Goal: Task Accomplishment & Management: Complete application form

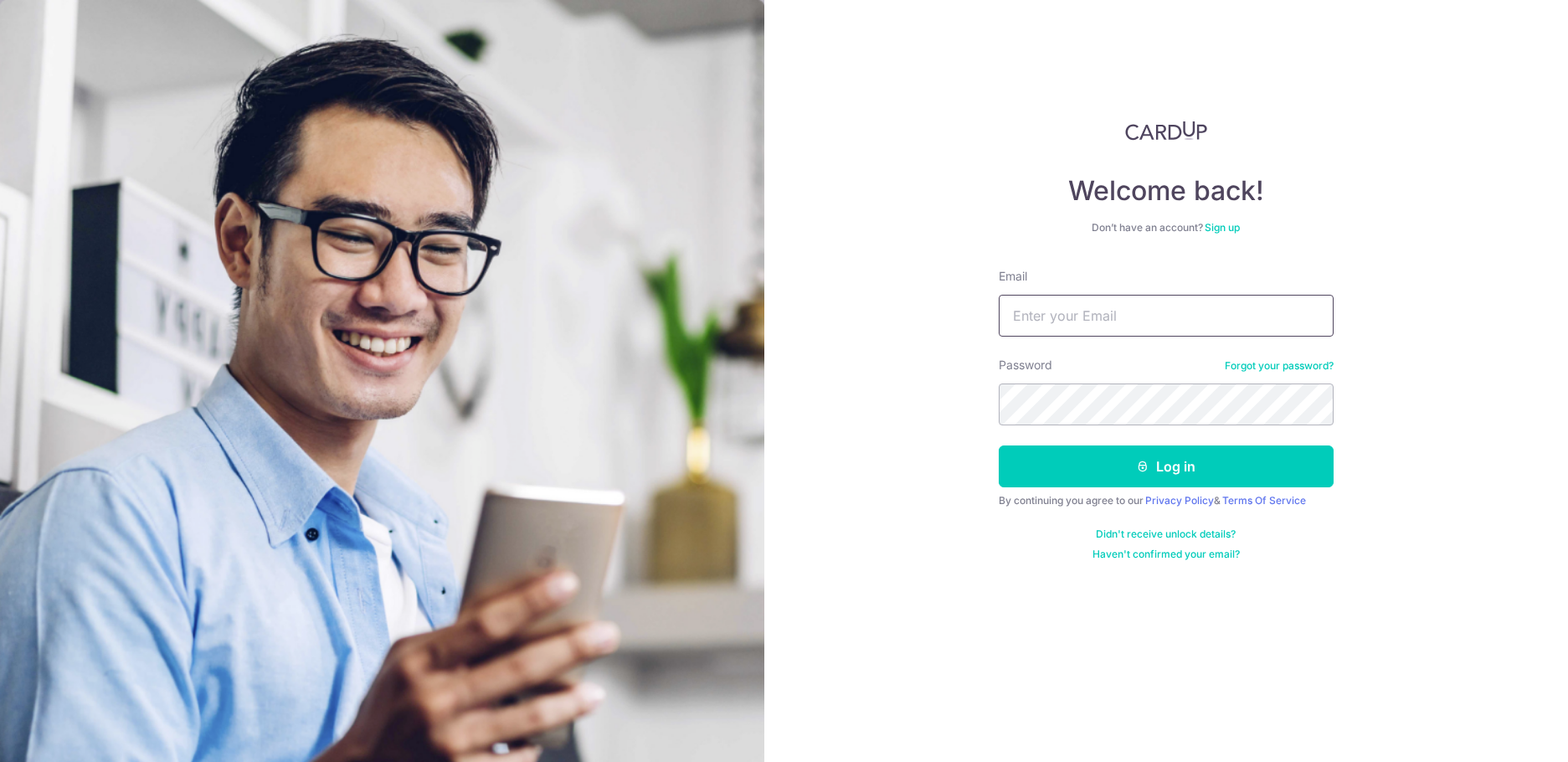
click at [1066, 320] on input "Email" at bounding box center [1166, 315] width 335 height 42
paste input "[EMAIL_ADDRESS][DOMAIN_NAME]"
type input "[EMAIL_ADDRESS][DOMAIN_NAME]"
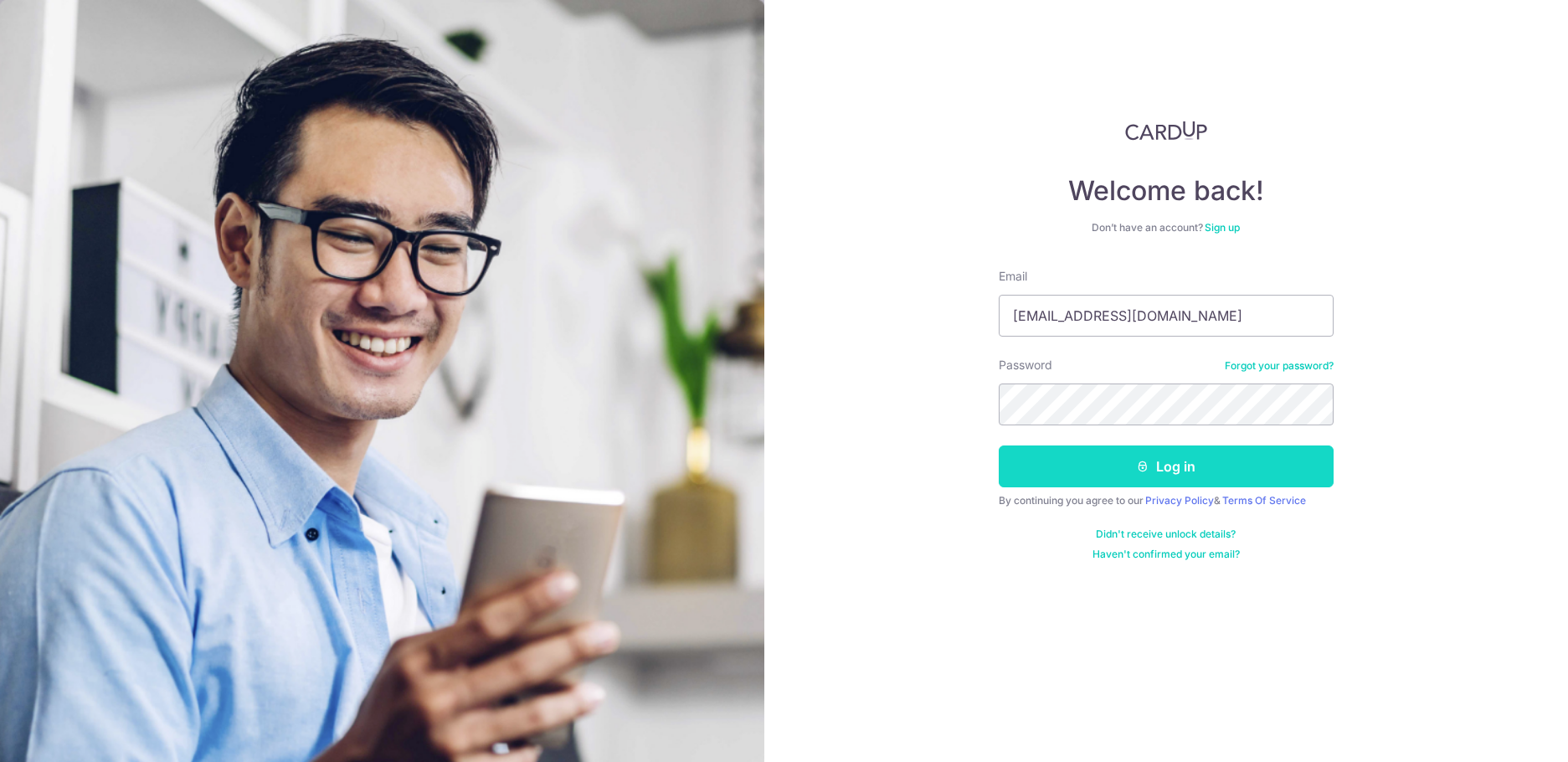
click at [1153, 476] on button "Log in" at bounding box center [1166, 466] width 335 height 42
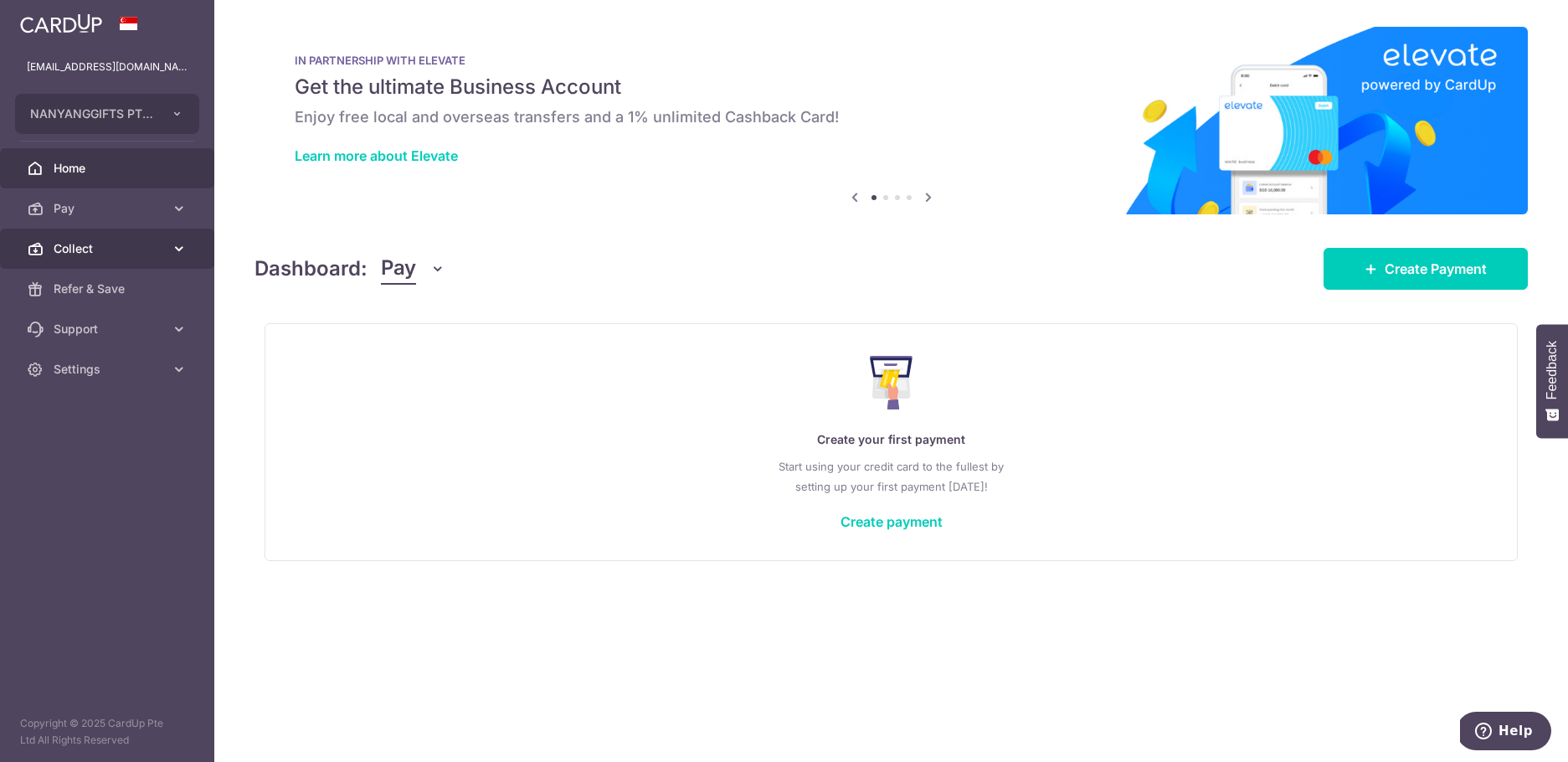
click at [107, 244] on span "Collect" at bounding box center [108, 248] width 111 height 16
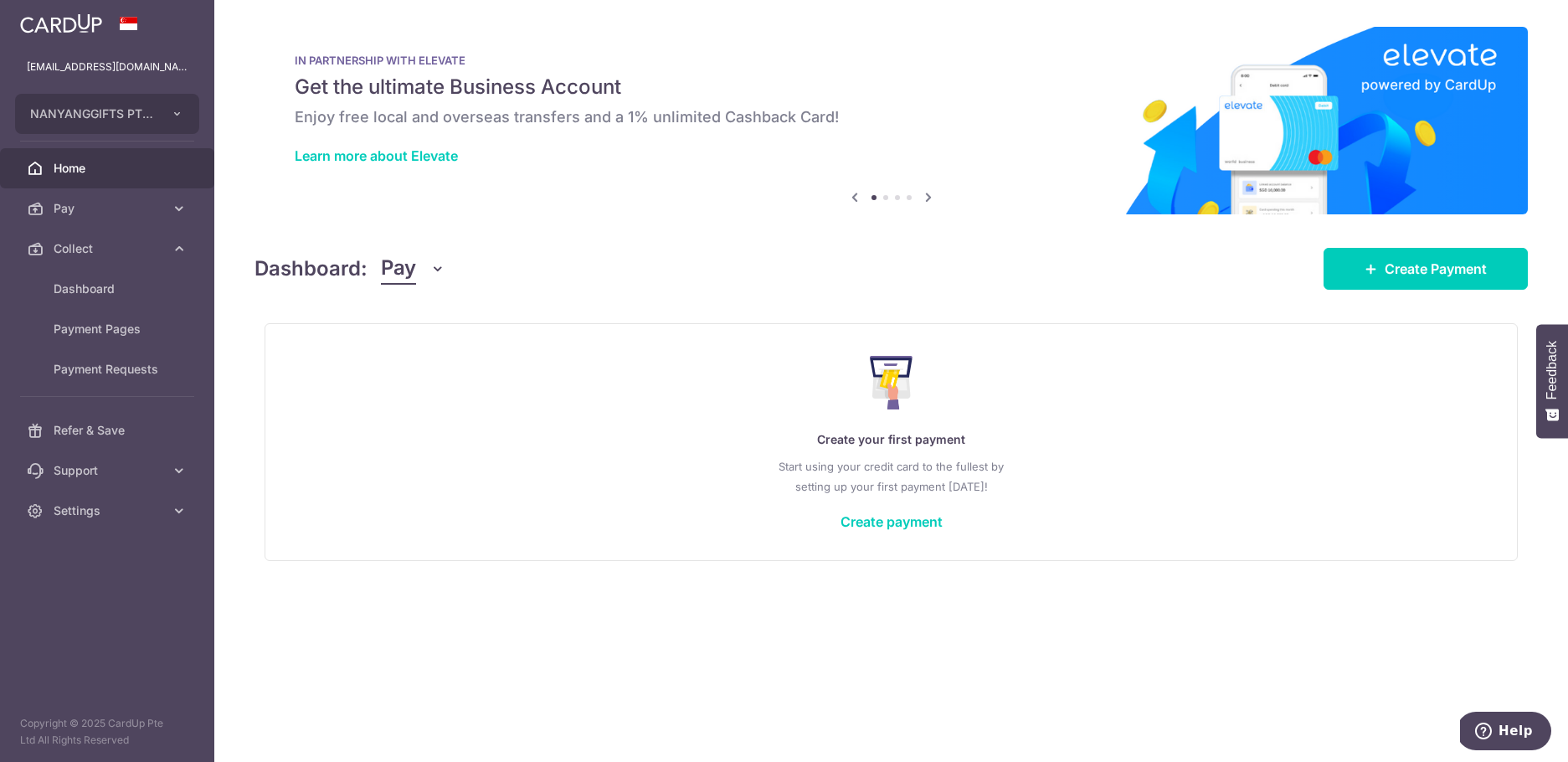
click at [498, 174] on div "IN PARTNERSHIP WITH ELEVATE Get the ultimate Business Account Enjoy free local …" at bounding box center [891, 110] width 1273 height 168
click at [108, 244] on span "Collect" at bounding box center [108, 248] width 111 height 16
click at [112, 278] on link "Refer & Save" at bounding box center [107, 289] width 214 height 40
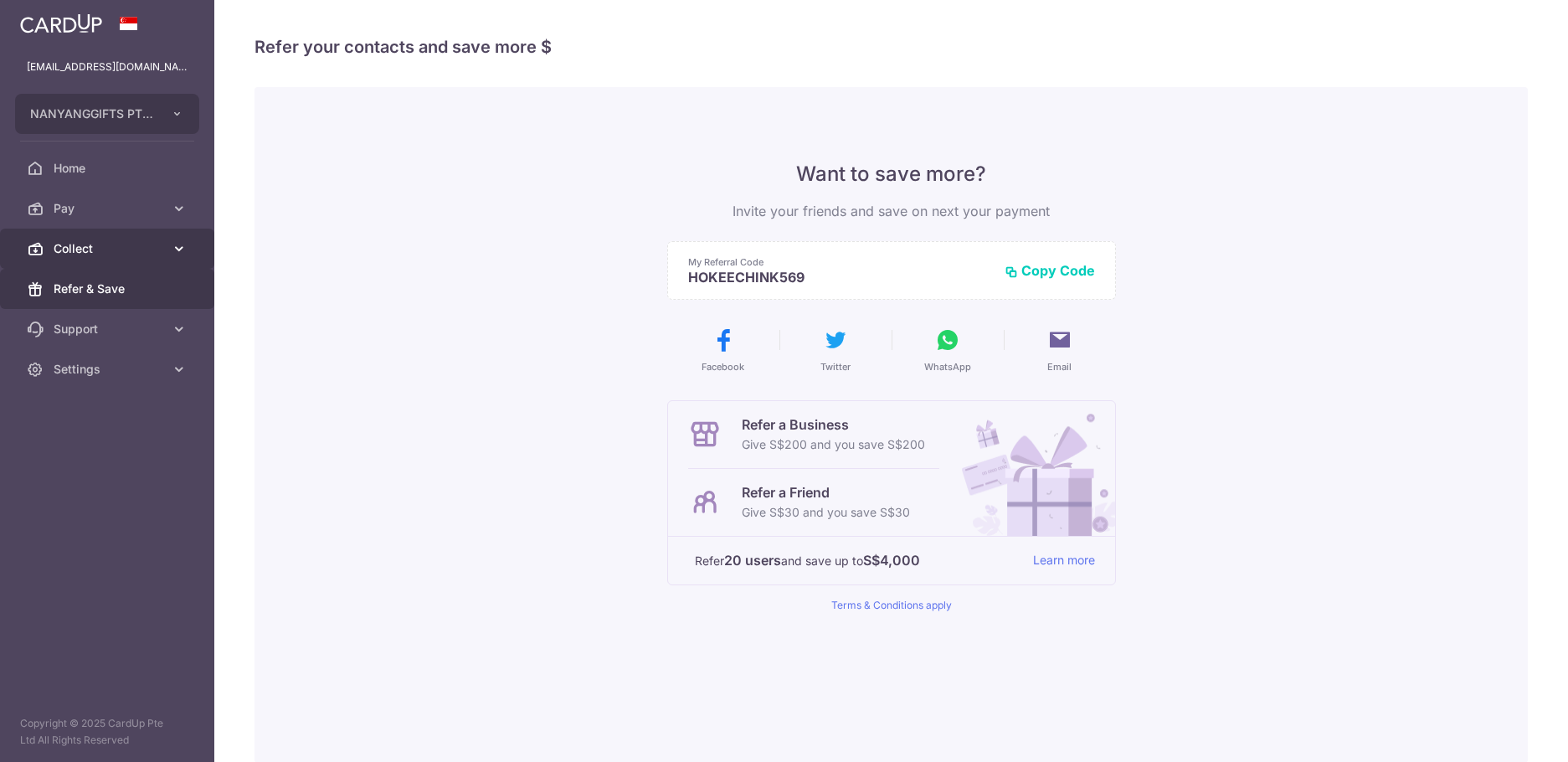
click at [113, 253] on span "Collect" at bounding box center [108, 248] width 111 height 16
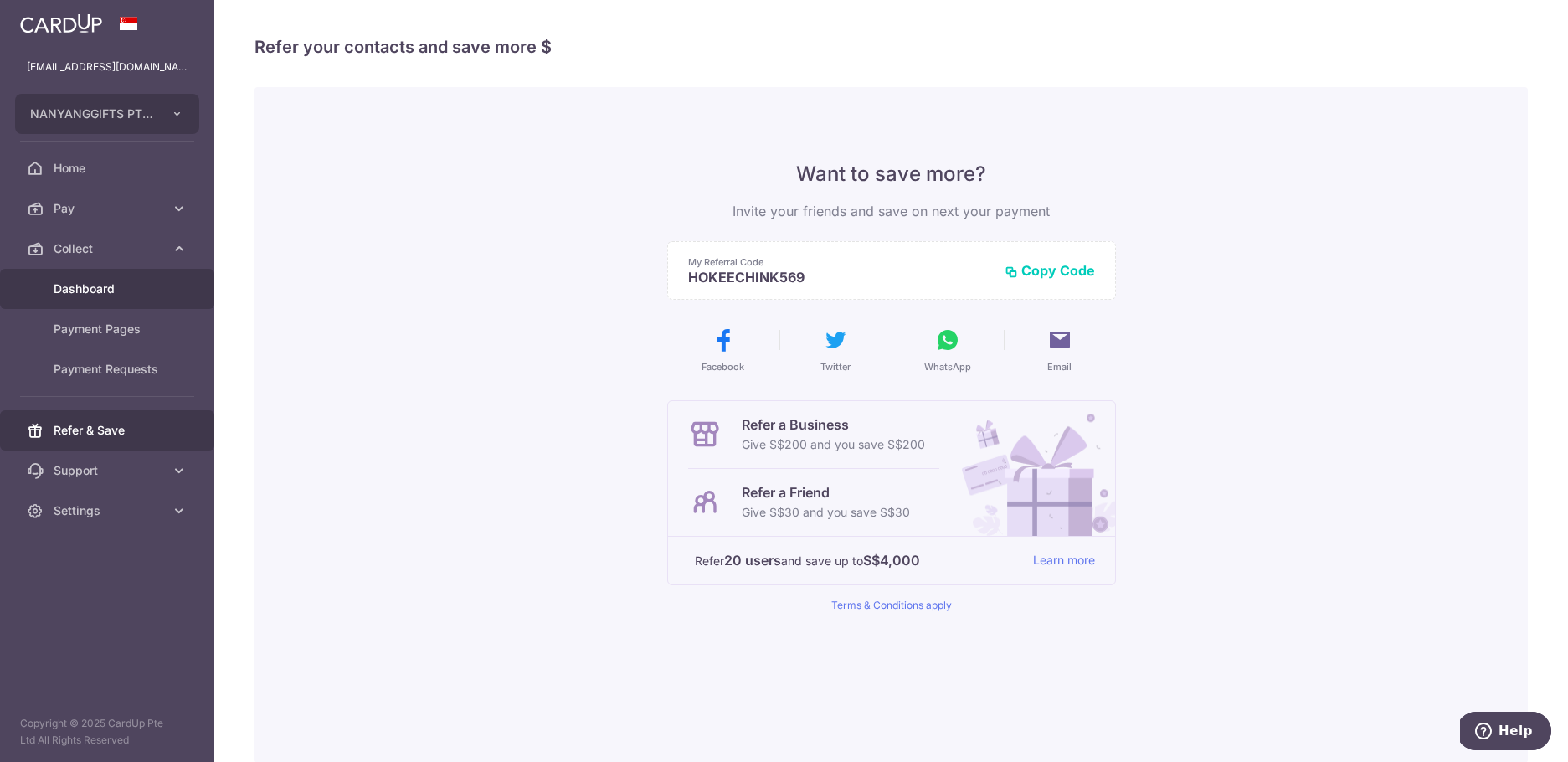
click at [95, 288] on span "Dashboard" at bounding box center [108, 288] width 111 height 16
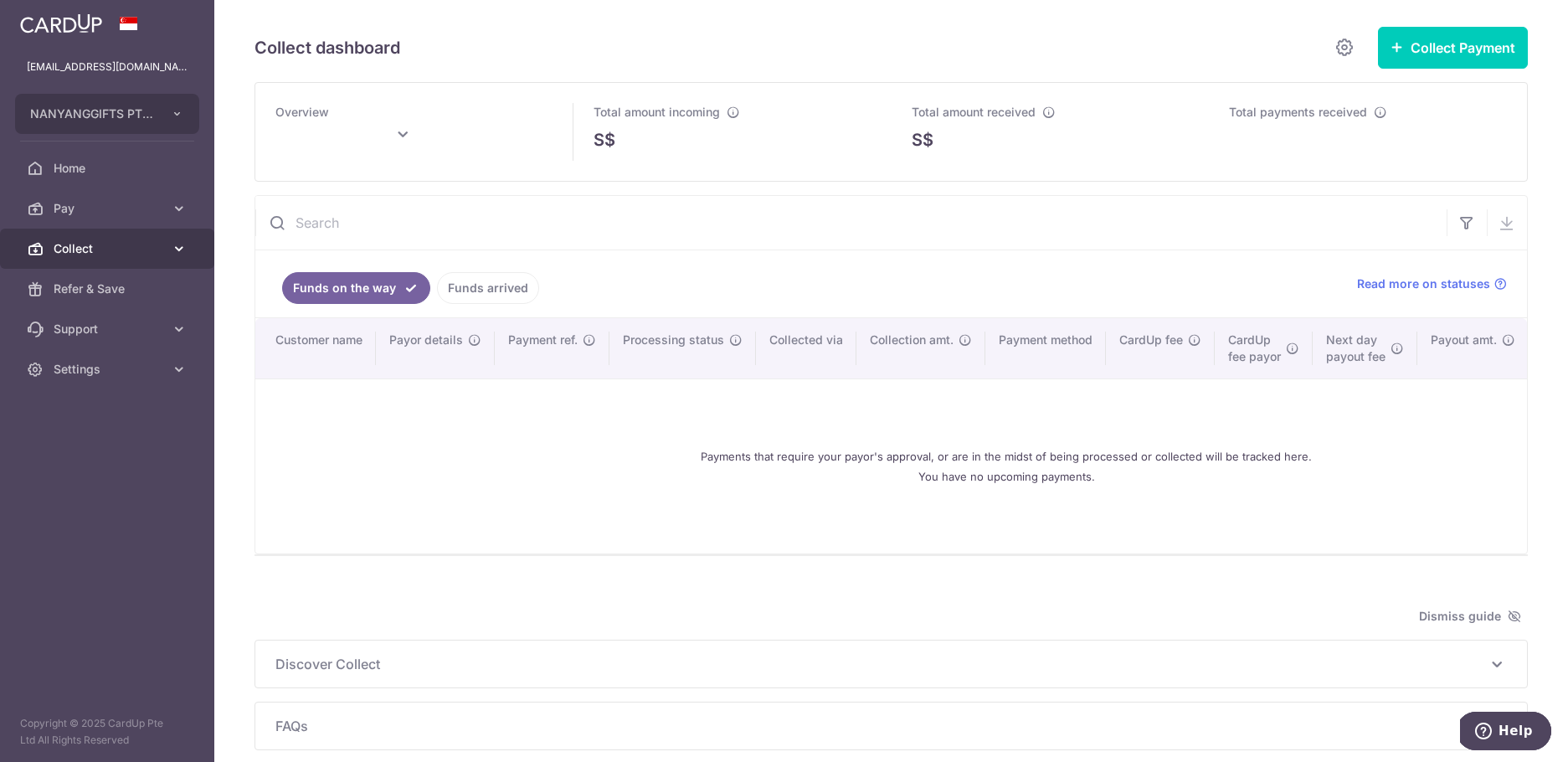
click at [130, 244] on span "Collect" at bounding box center [108, 248] width 111 height 16
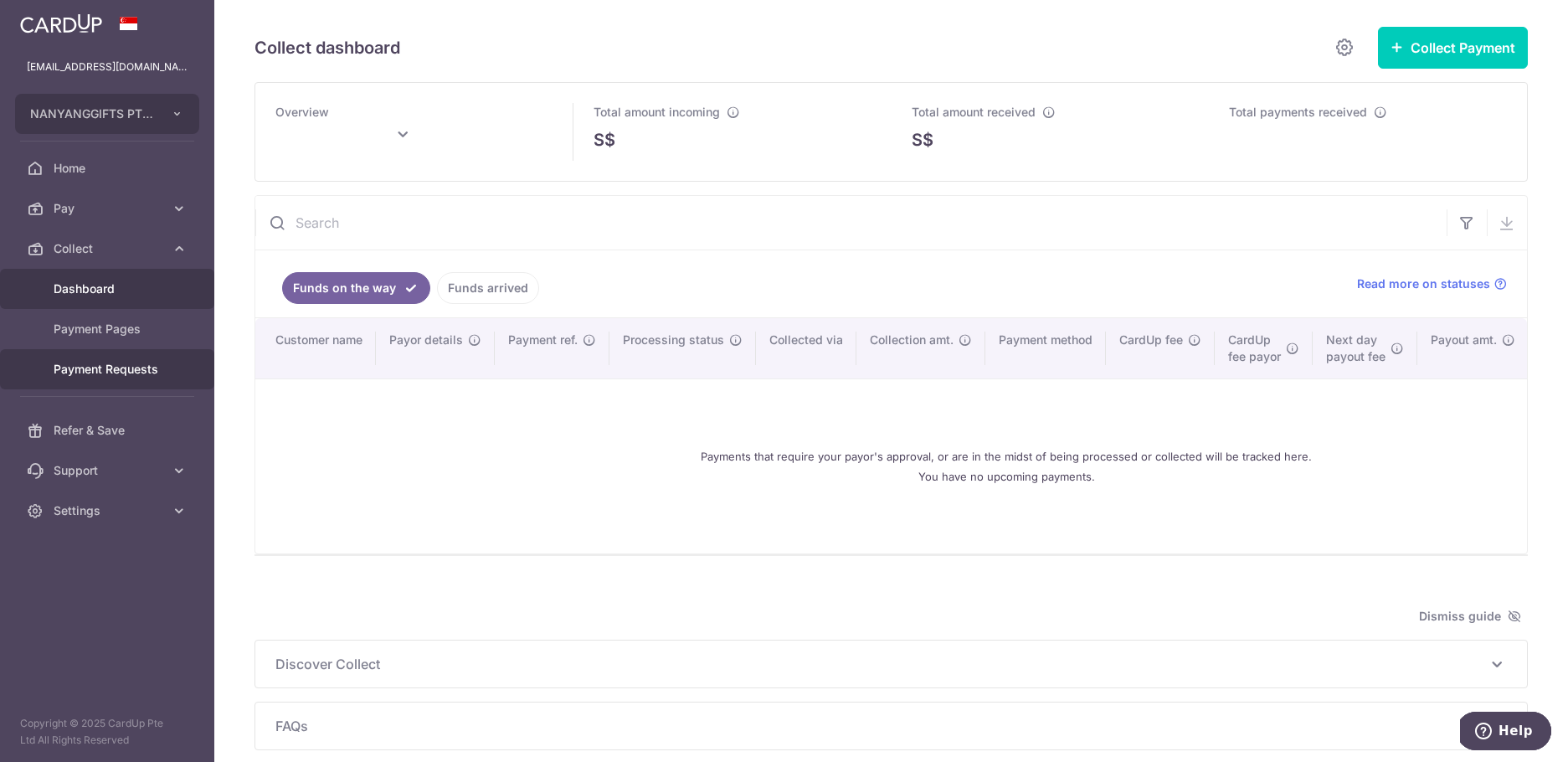
click at [115, 378] on link "Payment Requests" at bounding box center [107, 369] width 214 height 40
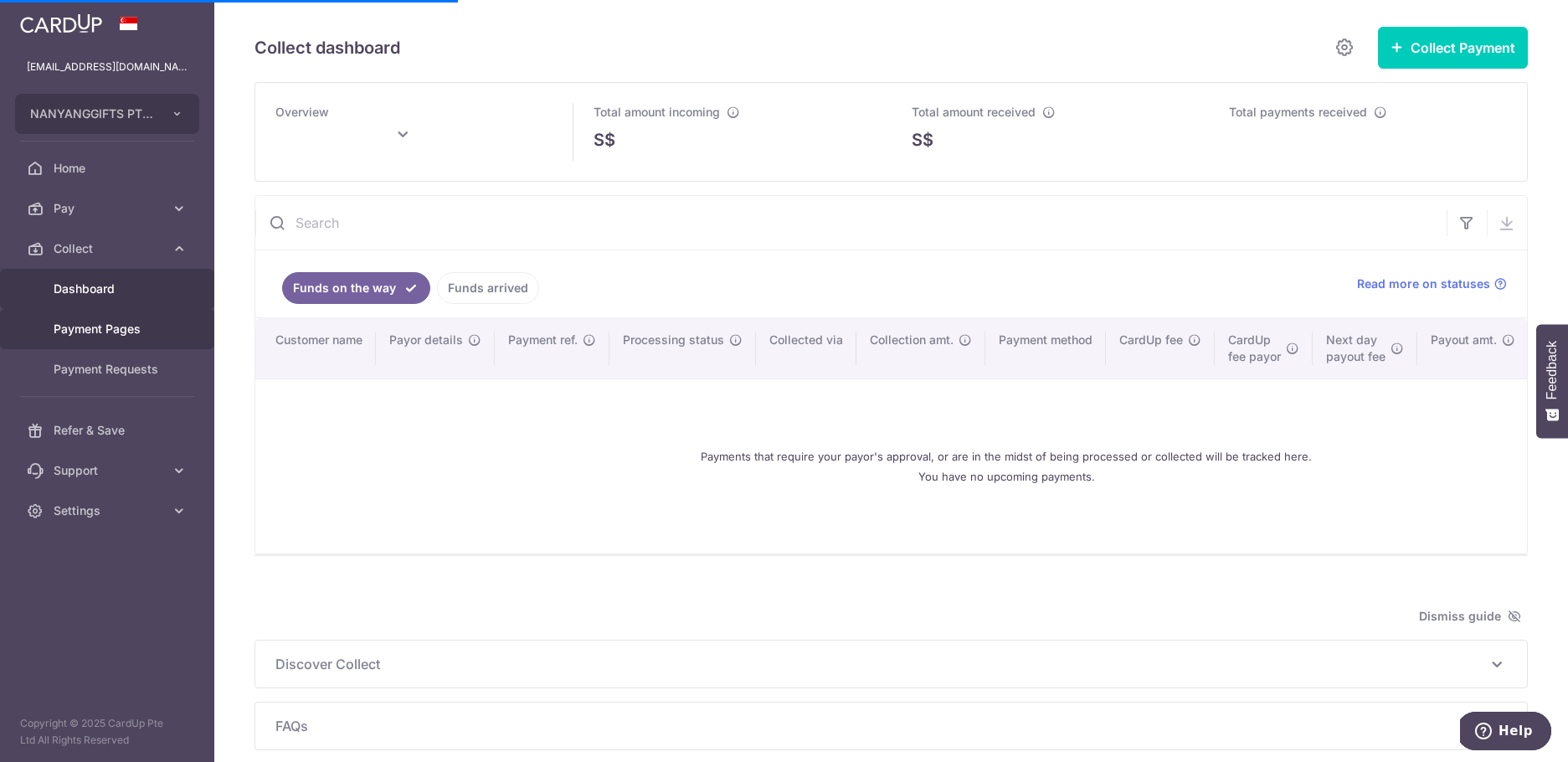
type input "September 2025"
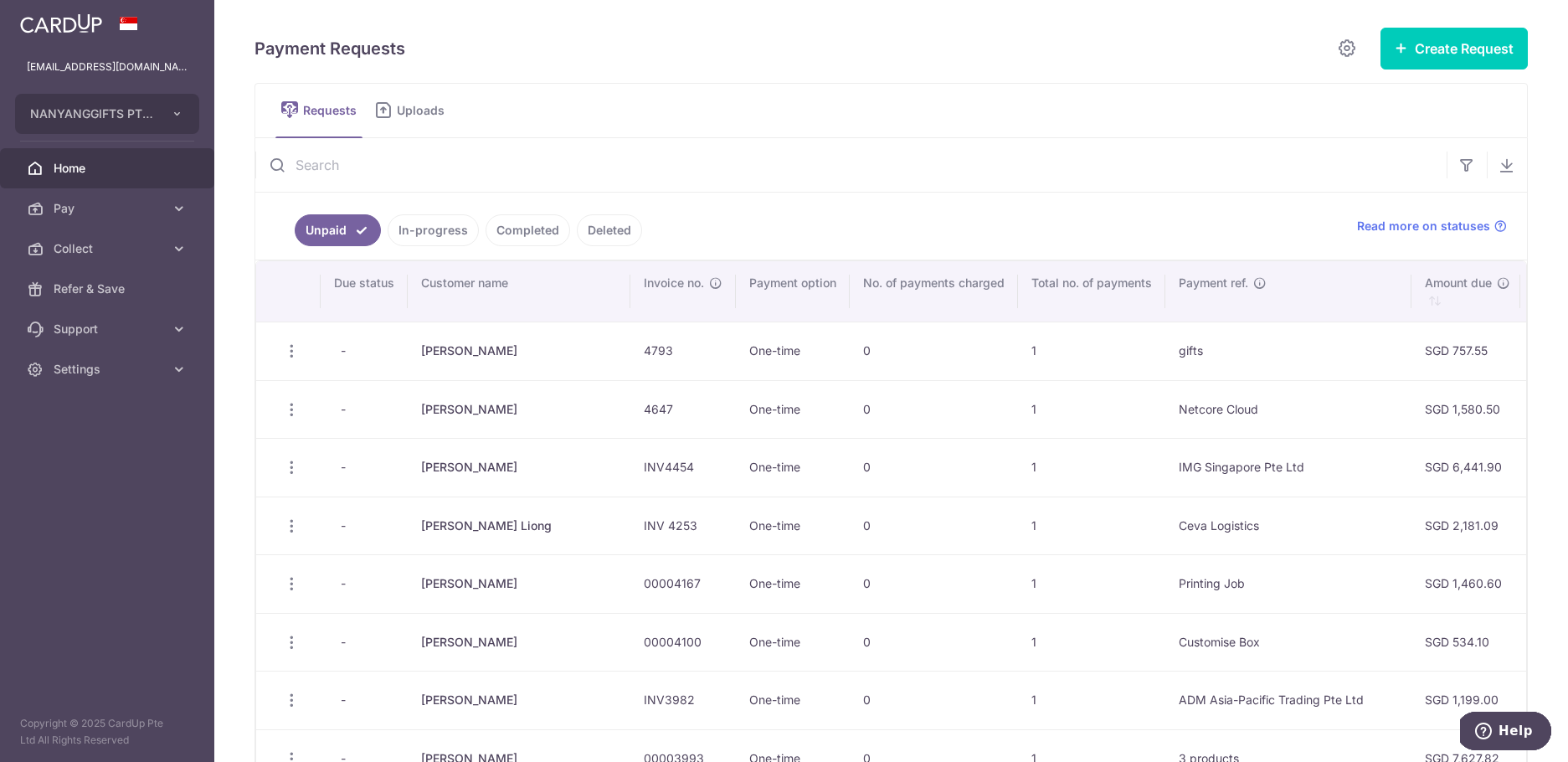
click at [84, 176] on span "Home" at bounding box center [108, 168] width 111 height 16
click at [83, 176] on span "Home" at bounding box center [108, 168] width 111 height 16
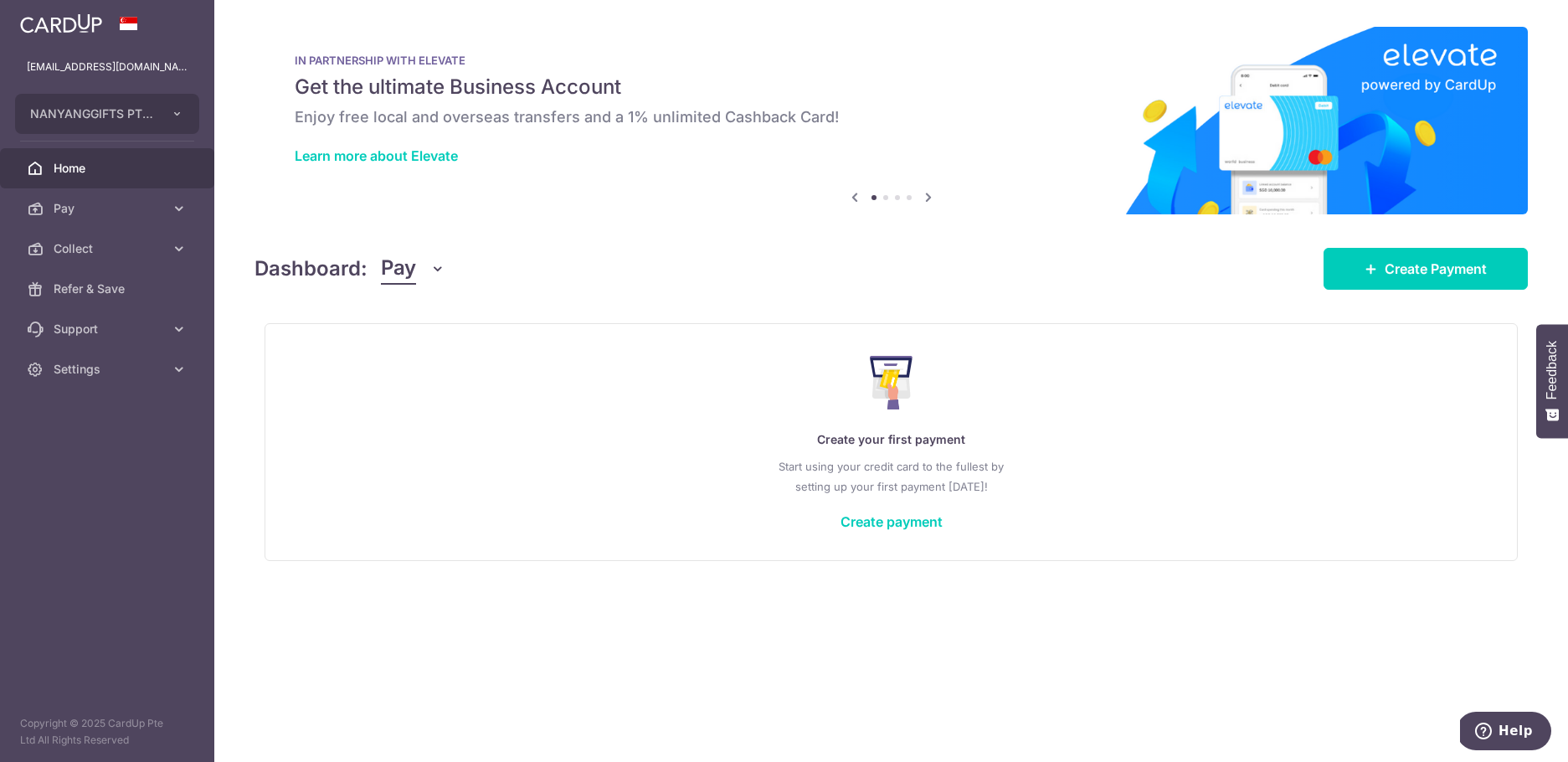
click at [416, 274] on button "Pay" at bounding box center [412, 268] width 64 height 32
click at [419, 363] on link "Collect" at bounding box center [468, 356] width 174 height 40
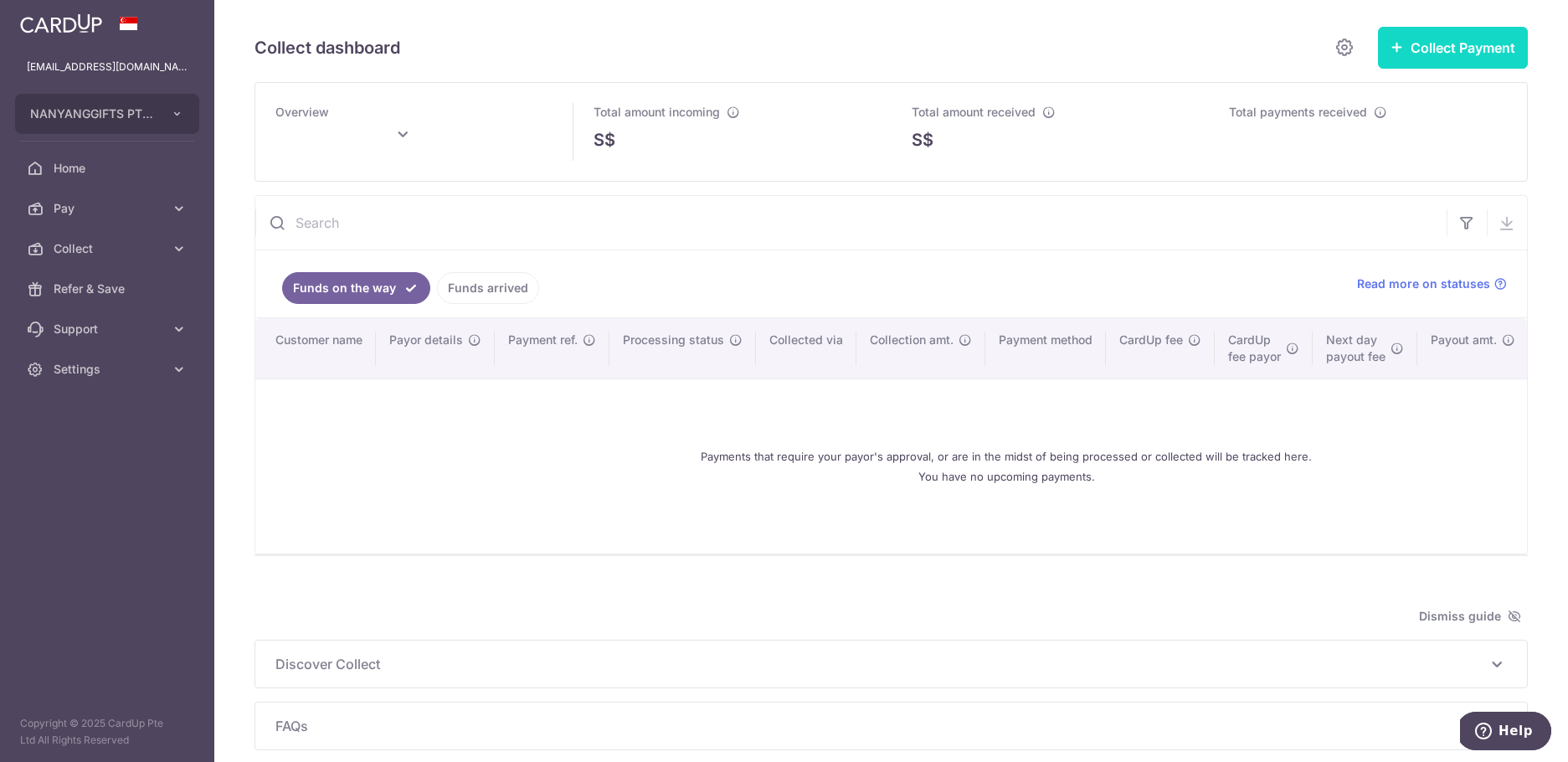
click at [1434, 53] on button "Collect Payment" at bounding box center [1453, 47] width 149 height 42
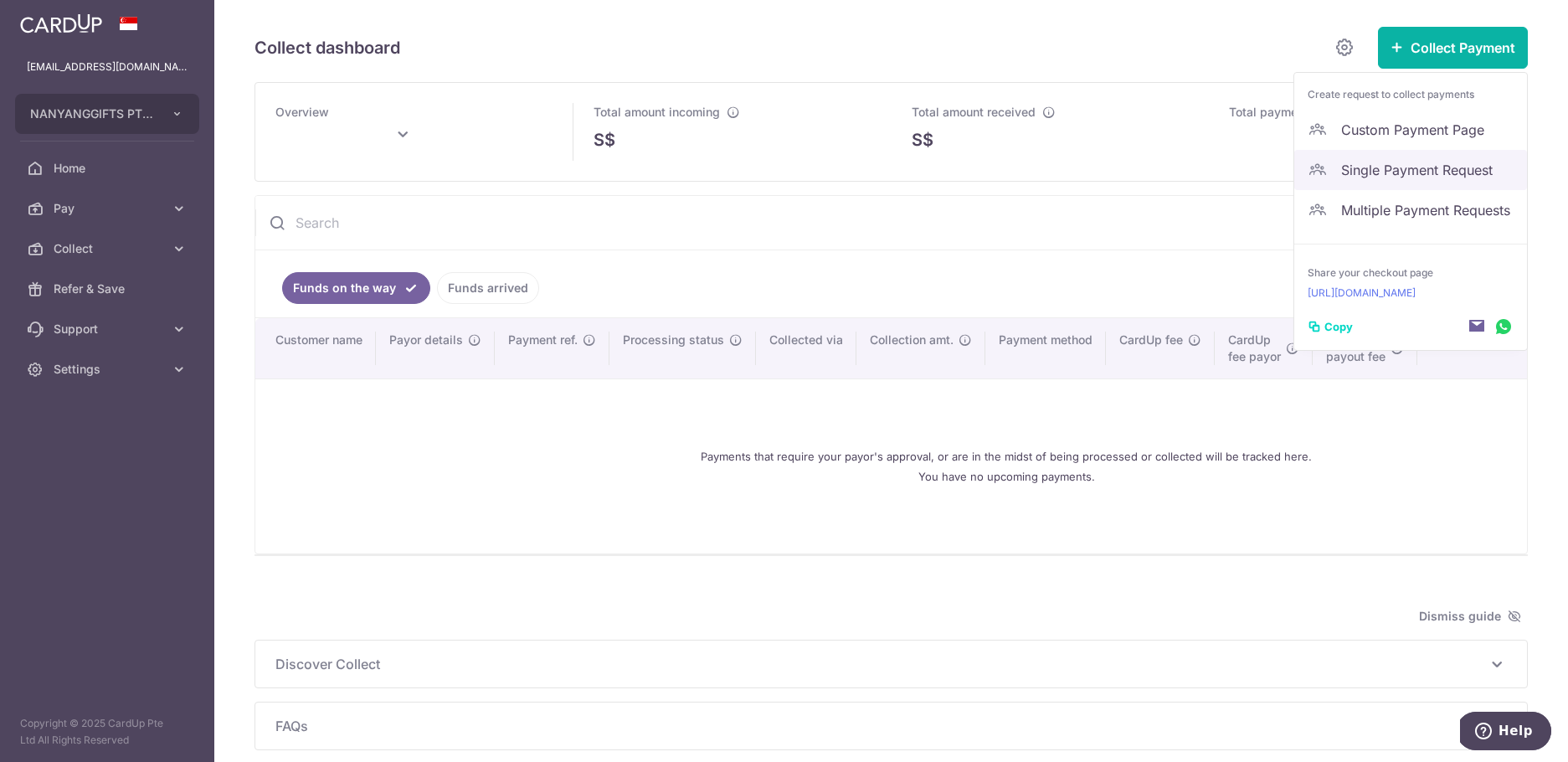
click at [1419, 168] on span "Single Payment Request" at bounding box center [1427, 169] width 173 height 20
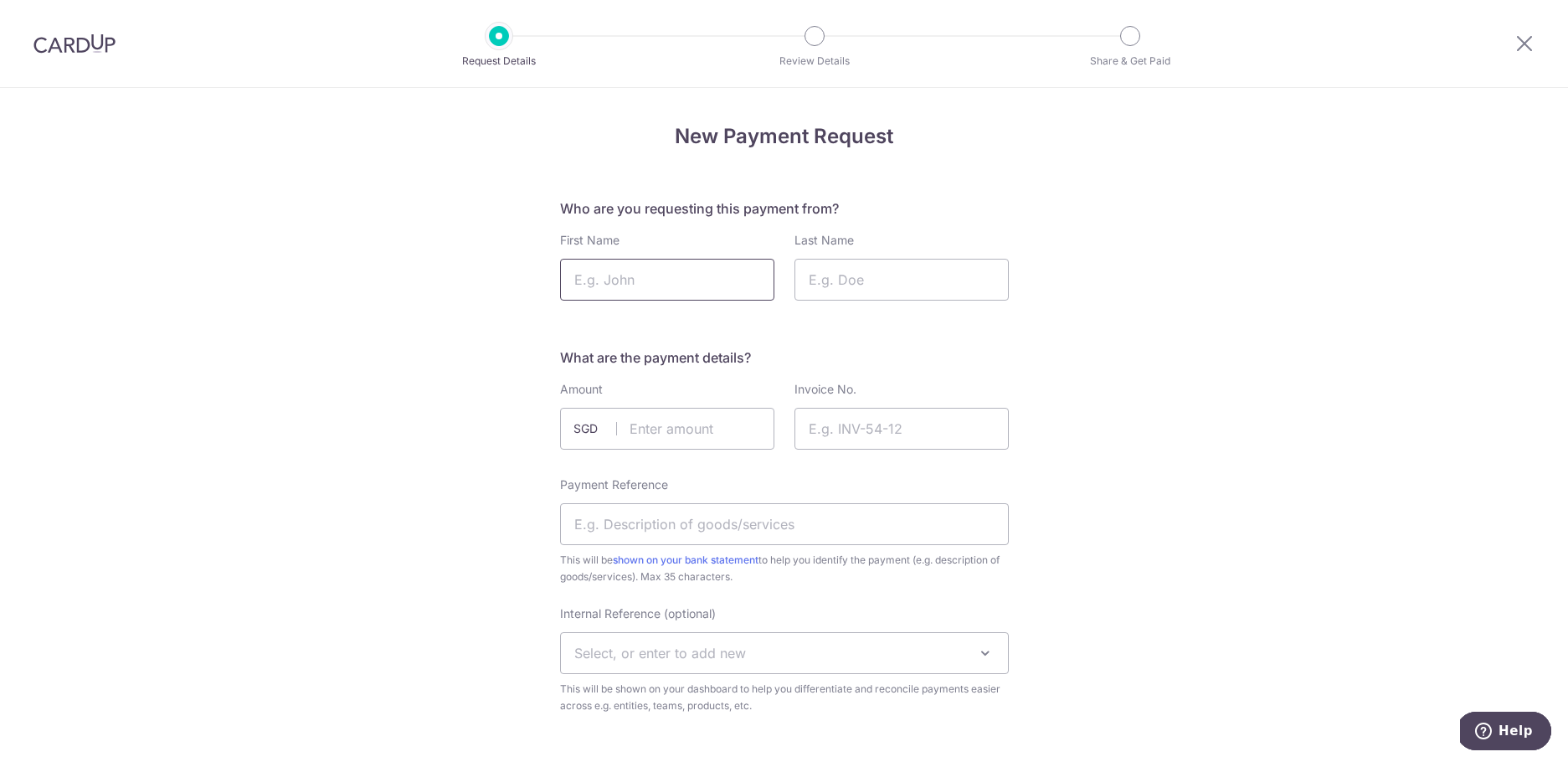
click at [618, 277] on input "First Name" at bounding box center [667, 279] width 214 height 42
type input "C"
type input "Cheyenne"
click at [680, 432] on input "text" at bounding box center [667, 428] width 214 height 42
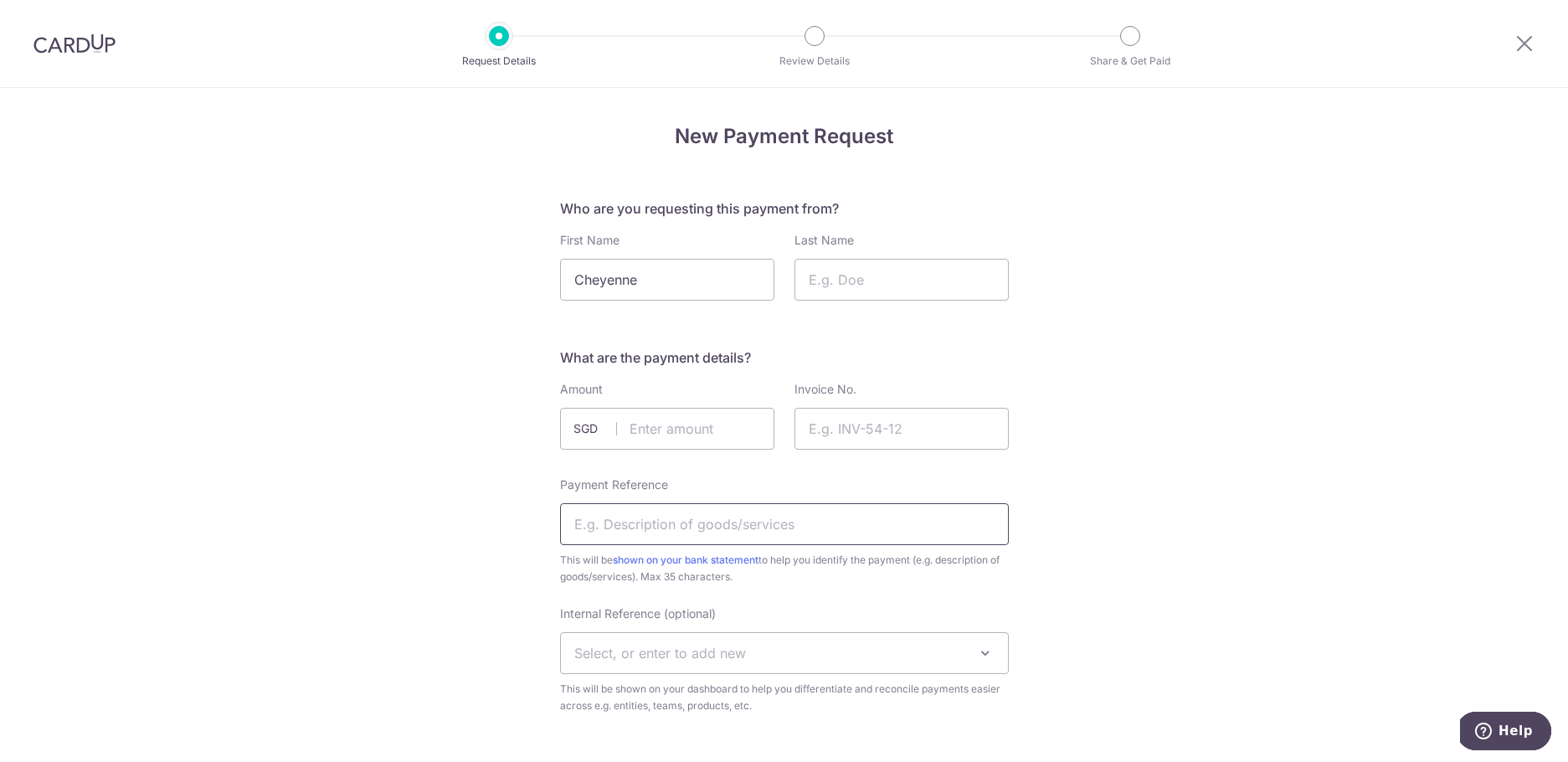
click at [657, 533] on input "Payment Reference" at bounding box center [784, 524] width 448 height 42
type input "Stryker Singapore Ptte Ltd"
click at [831, 441] on input "Invoice No." at bounding box center [901, 428] width 214 height 42
type input "t"
click at [817, 432] on input "IN4864" at bounding box center [901, 428] width 214 height 42
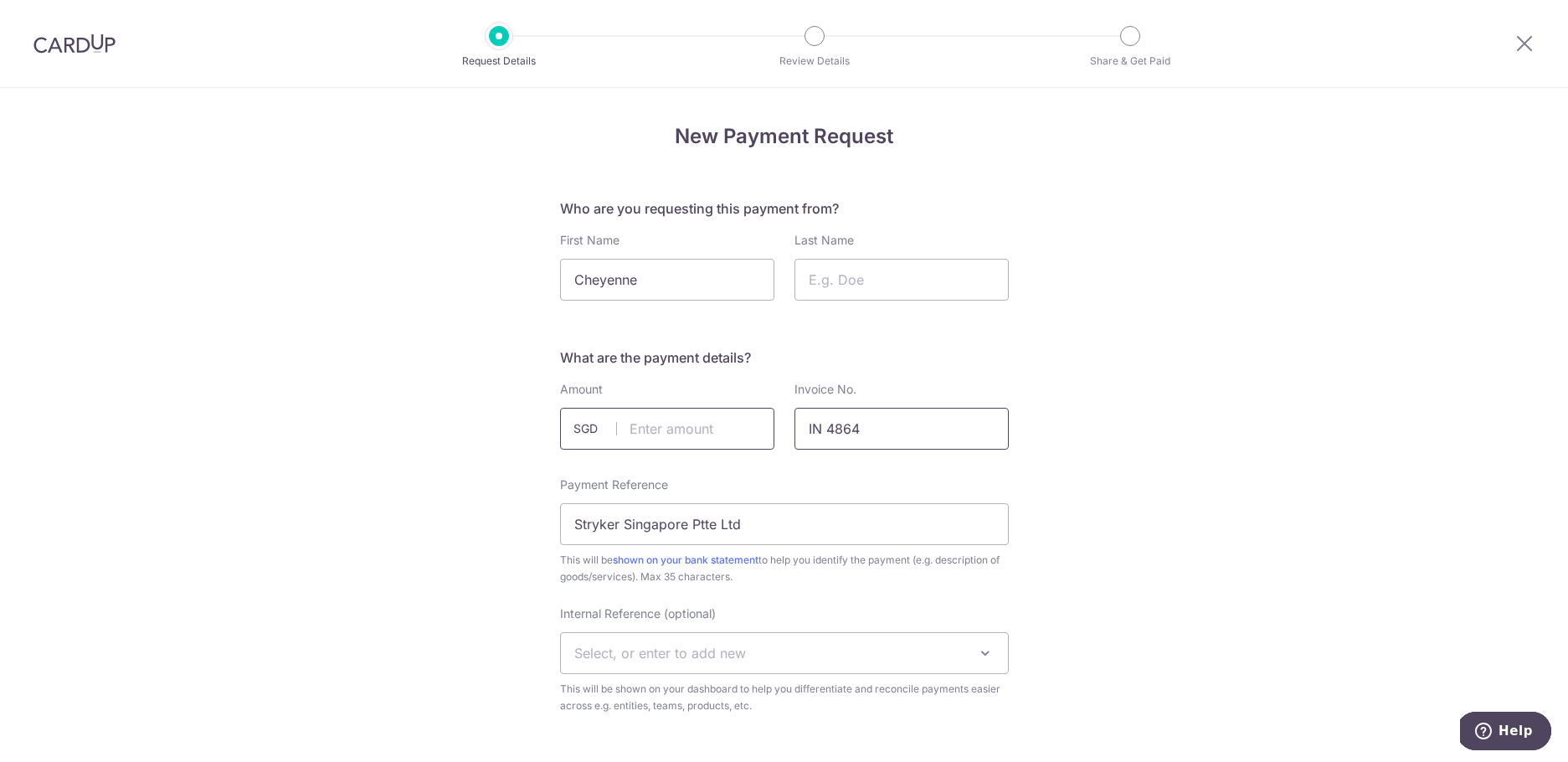
type input "IN 4864"
click at [648, 430] on input "text" at bounding box center [667, 428] width 214 height 42
type input "1029.29"
click at [867, 288] on input "Last Name" at bounding box center [901, 279] width 214 height 42
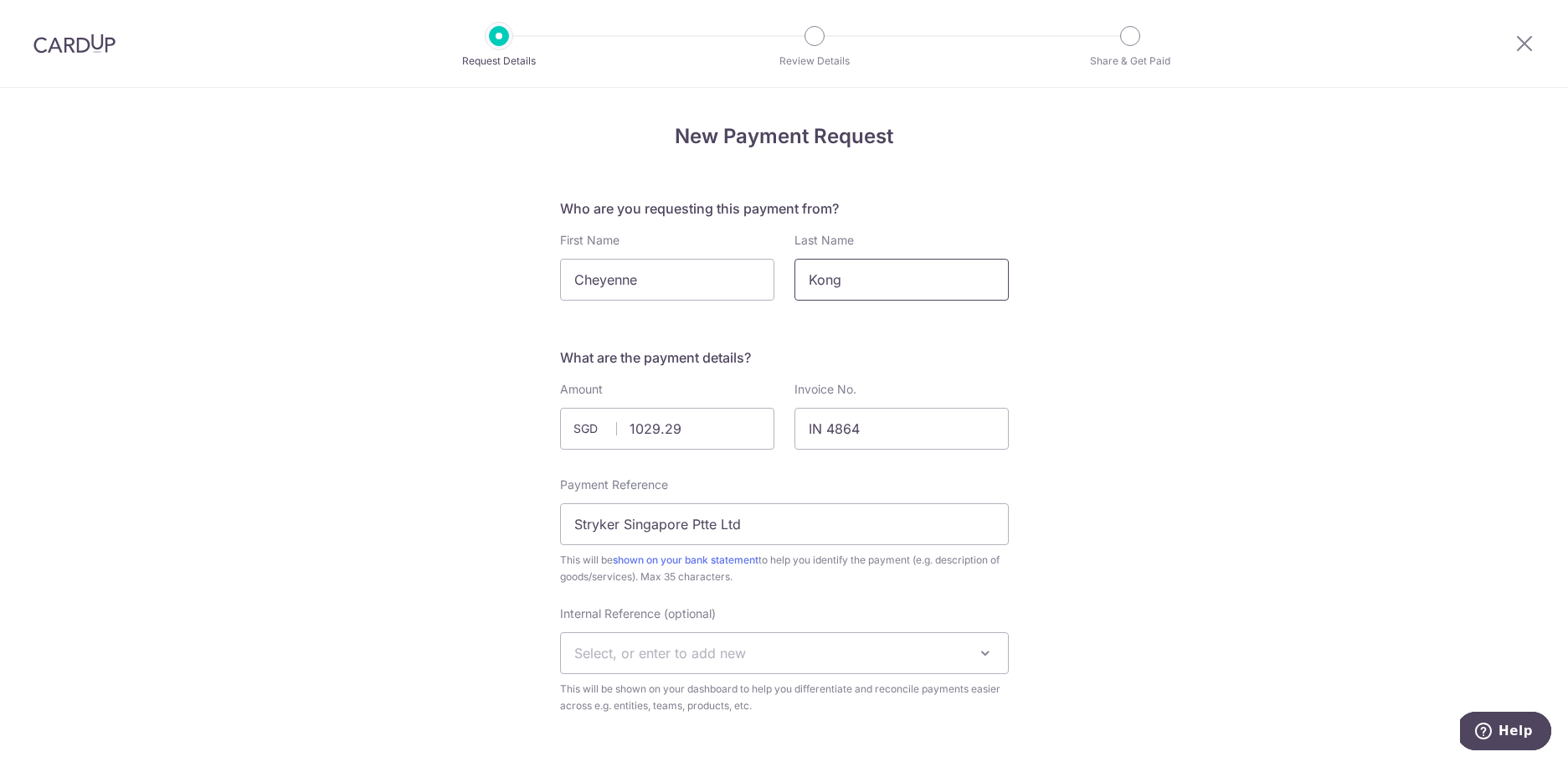
type input "Kong"
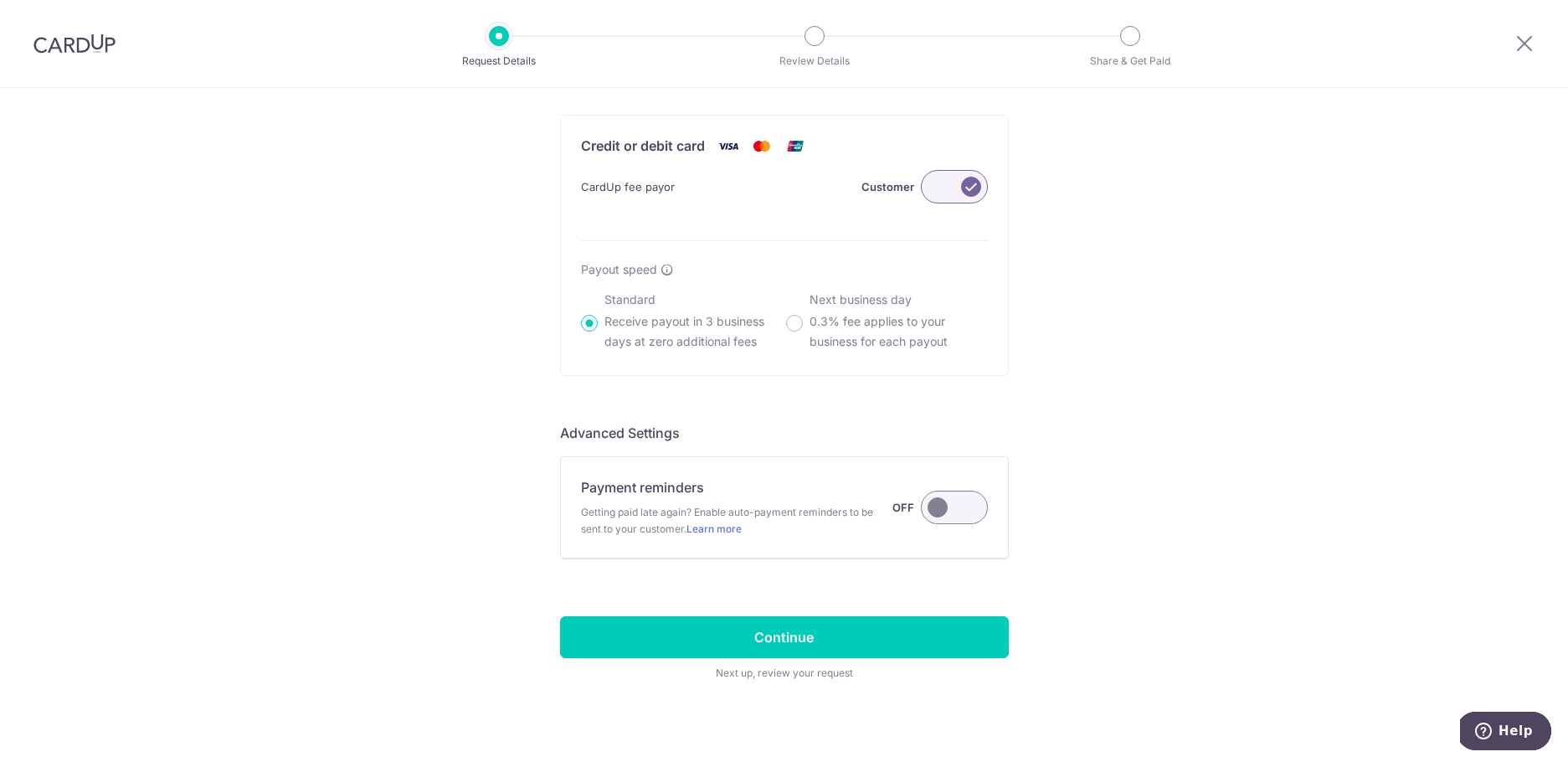
scroll to position [1001, 0]
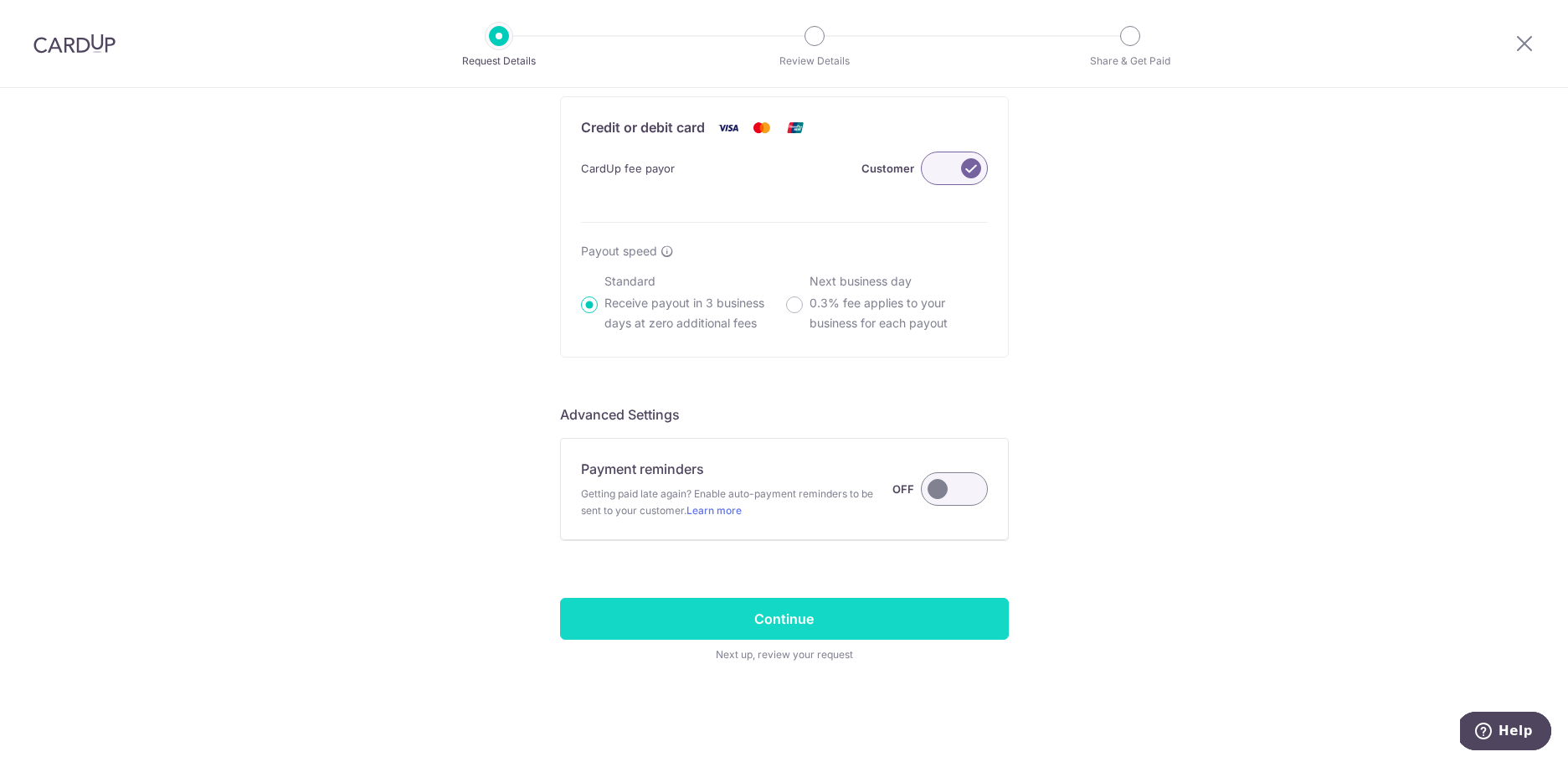
click at [756, 622] on input "Continue" at bounding box center [784, 619] width 448 height 42
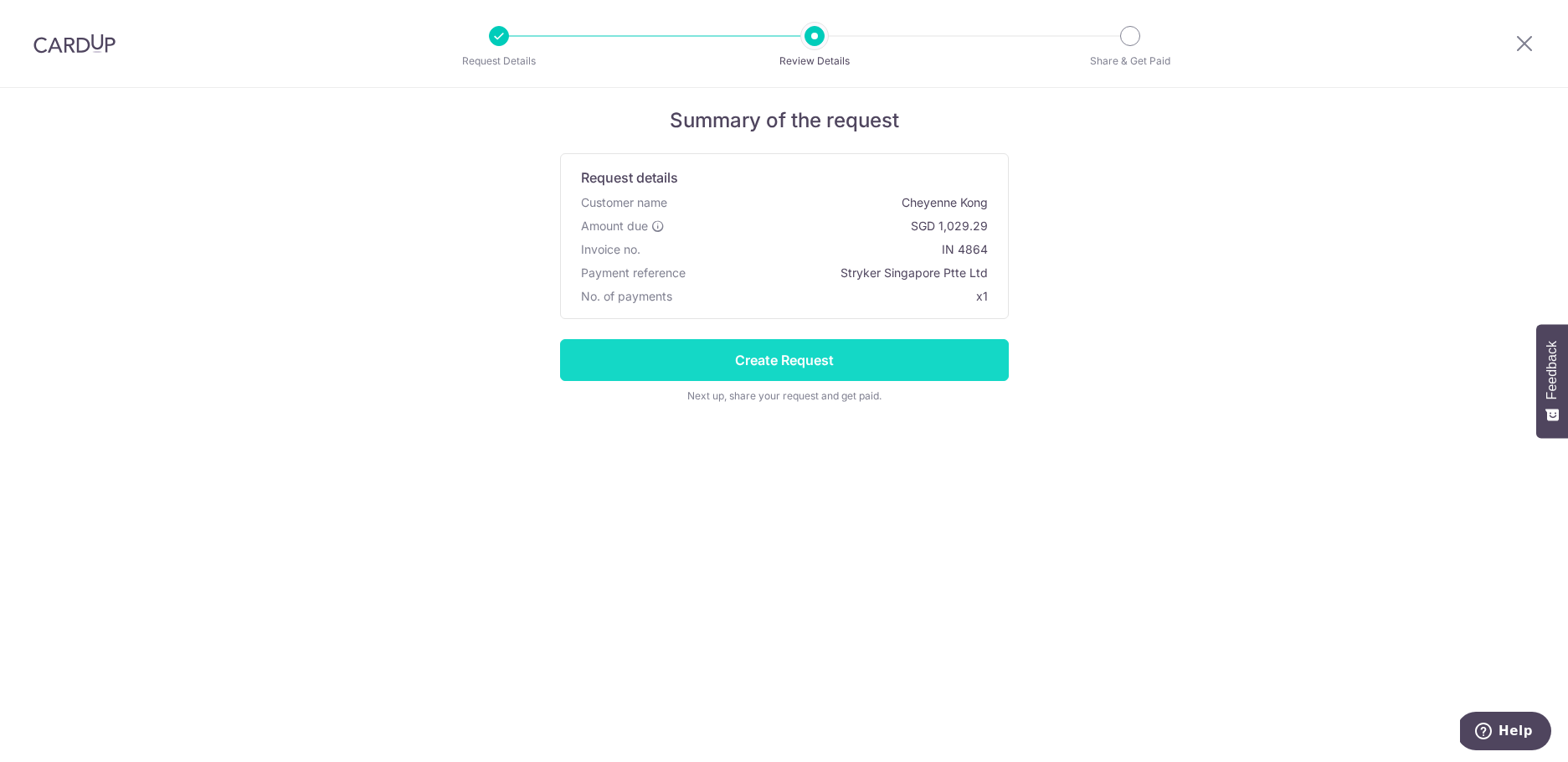
click at [882, 374] on input "Create Request" at bounding box center [784, 360] width 448 height 42
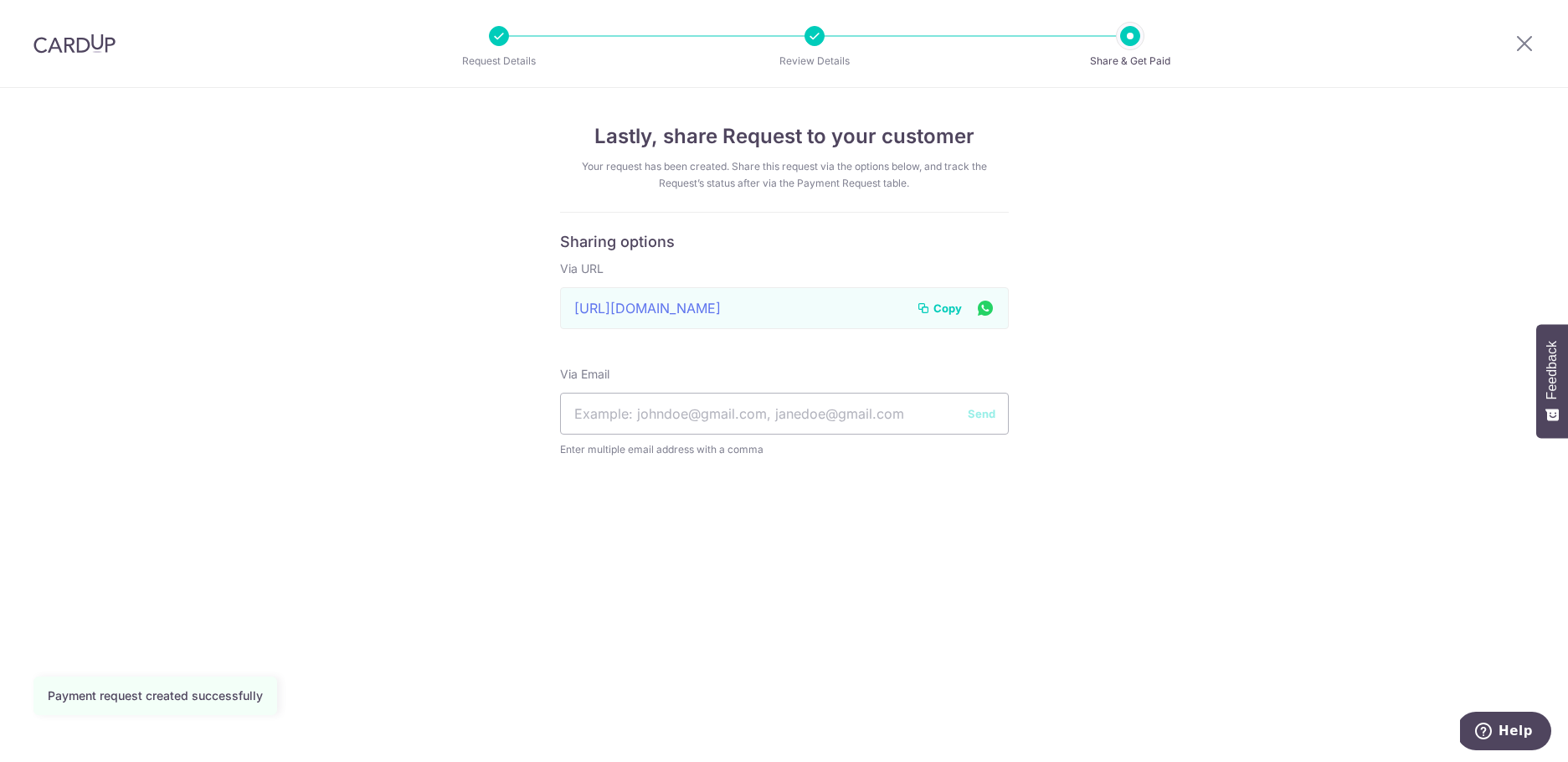
click at [947, 300] on span "Copy" at bounding box center [947, 308] width 28 height 16
click at [89, 24] on div at bounding box center [74, 43] width 149 height 87
click at [72, 49] on img at bounding box center [74, 43] width 82 height 20
